Goal: Check status: Check status

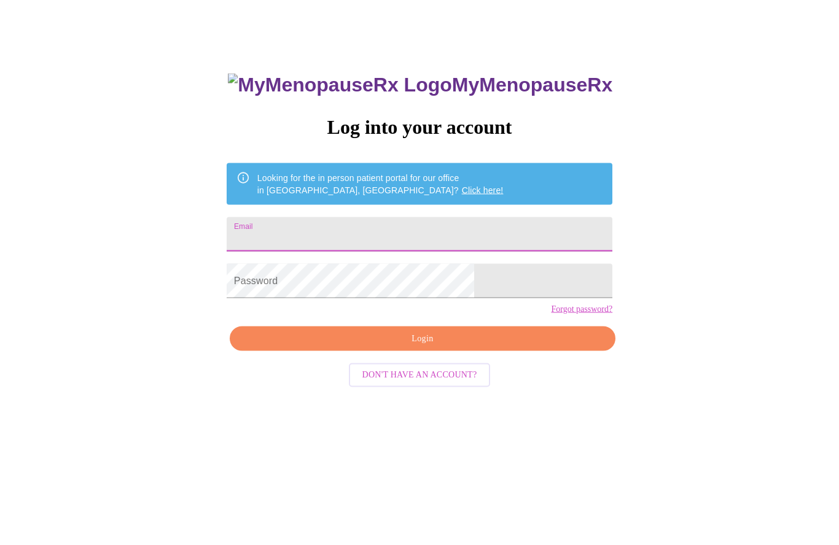
type input "bsoenksen94@gmail.com"
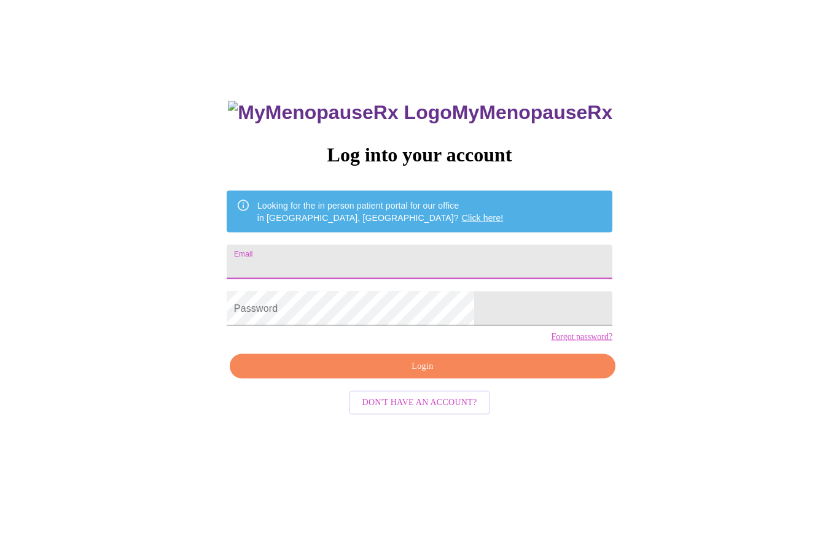
type input "bsoenksen94@gmail.com"
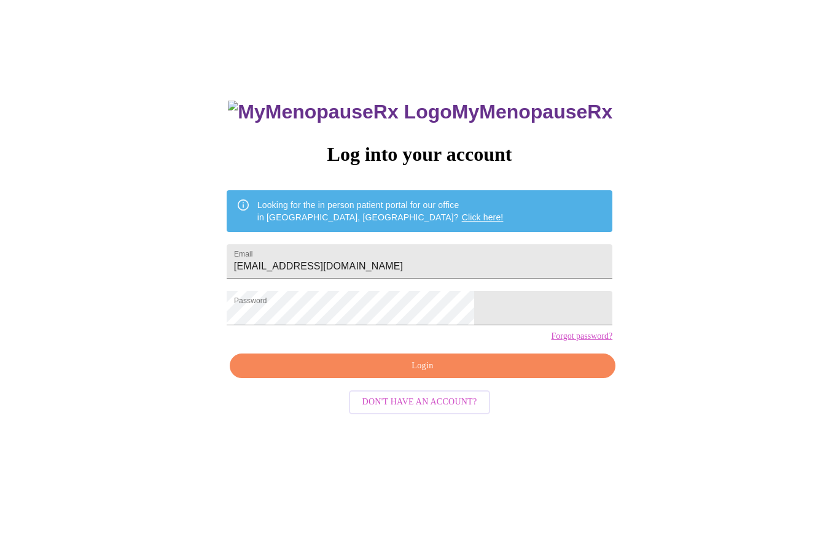
scroll to position [33, 0]
click at [441, 374] on span "Login" at bounding box center [422, 366] width 357 height 15
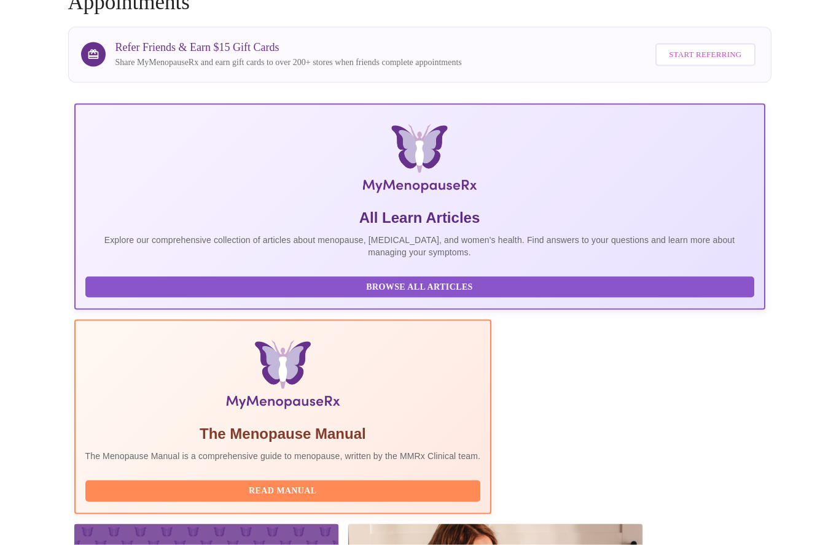
scroll to position [107, 0]
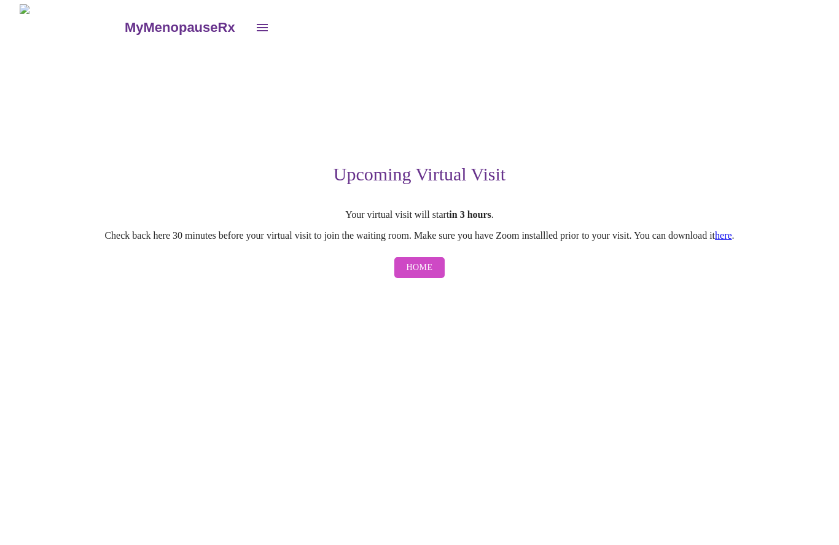
scroll to position [1, 0]
click at [732, 233] on link "here" at bounding box center [723, 236] width 17 height 10
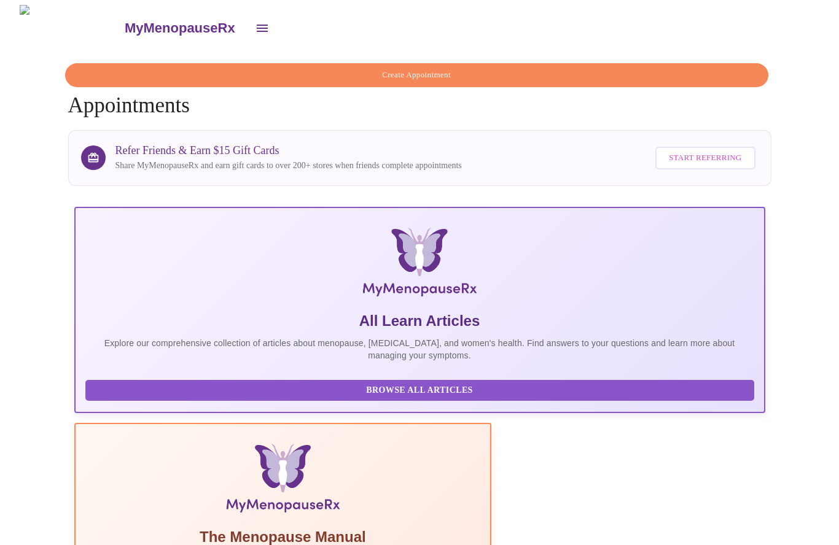
click at [255, 28] on icon "open drawer" at bounding box center [262, 28] width 15 height 15
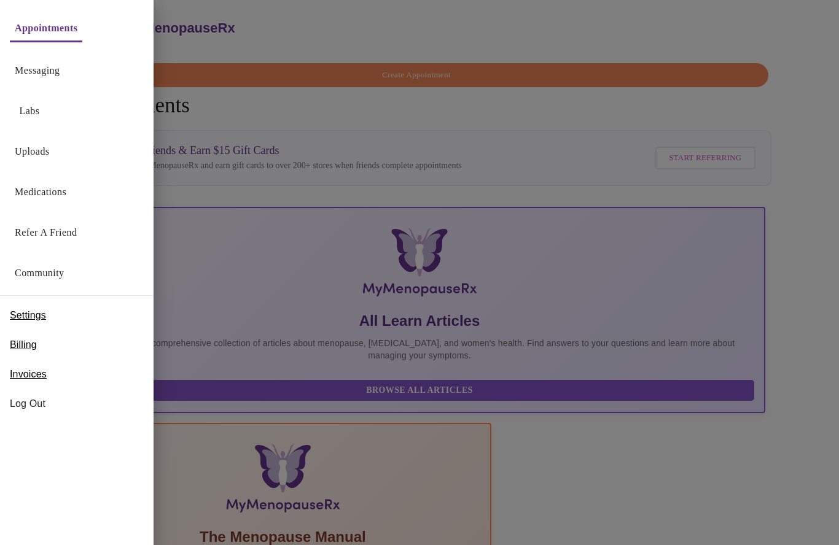
click at [70, 315] on div "Settings" at bounding box center [76, 315] width 153 height 29
click at [27, 316] on span "Settings" at bounding box center [28, 315] width 36 height 15
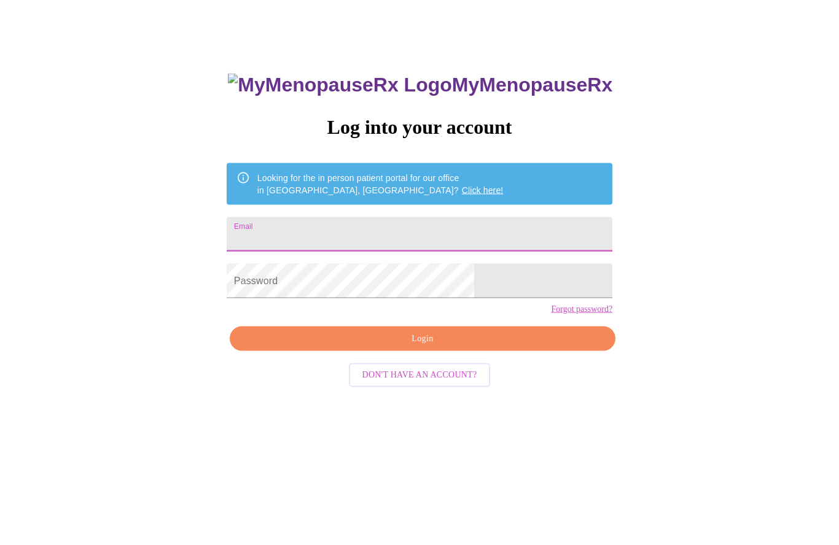
type input "[EMAIL_ADDRESS][DOMAIN_NAME]"
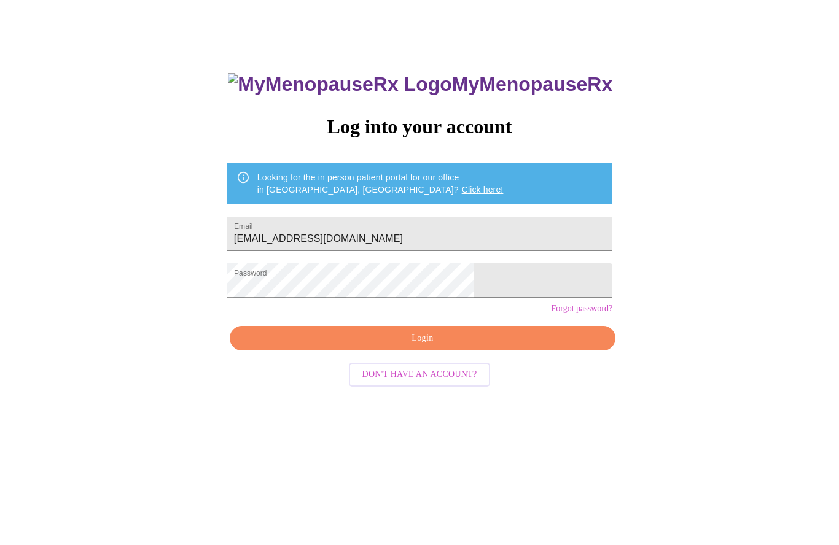
click at [510, 347] on span "Login" at bounding box center [422, 338] width 357 height 15
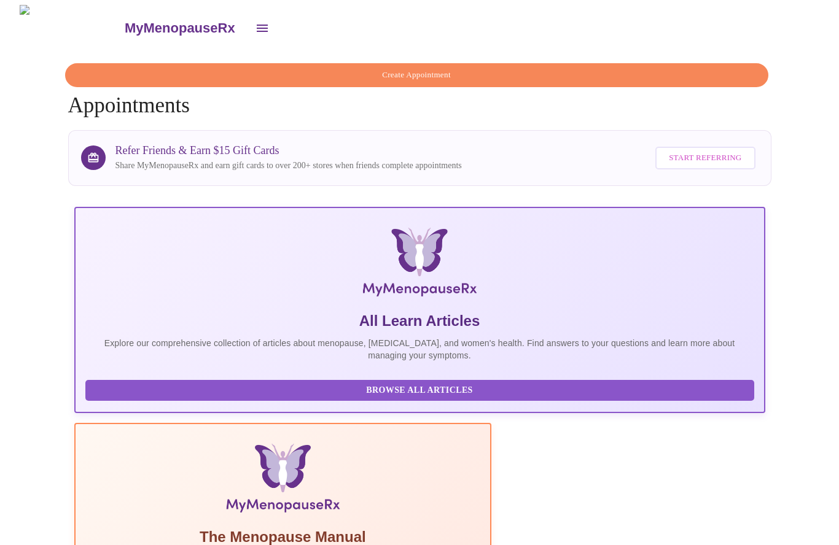
click at [255, 29] on icon "open drawer" at bounding box center [262, 28] width 15 height 15
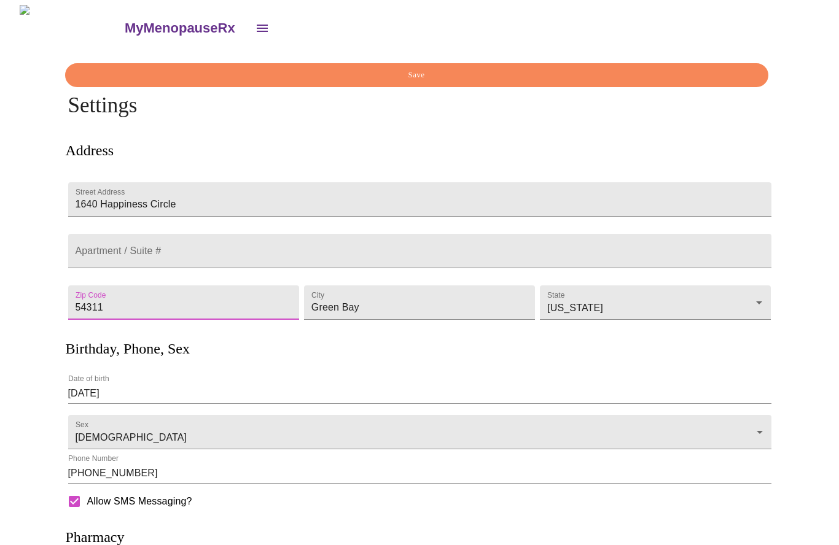
click at [131, 21] on h3 "MyMenopauseRx" at bounding box center [180, 28] width 110 height 16
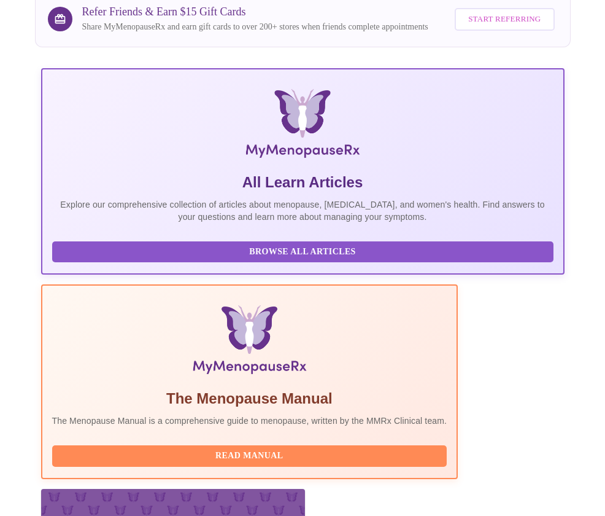
scroll to position [204, 0]
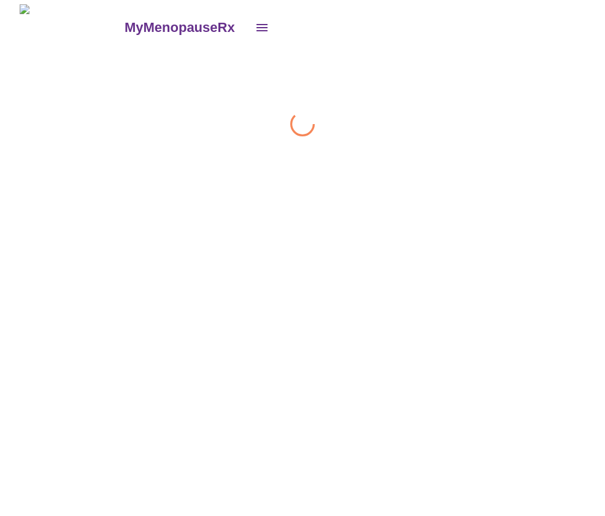
scroll to position [1, 0]
